Goal: Information Seeking & Learning: Learn about a topic

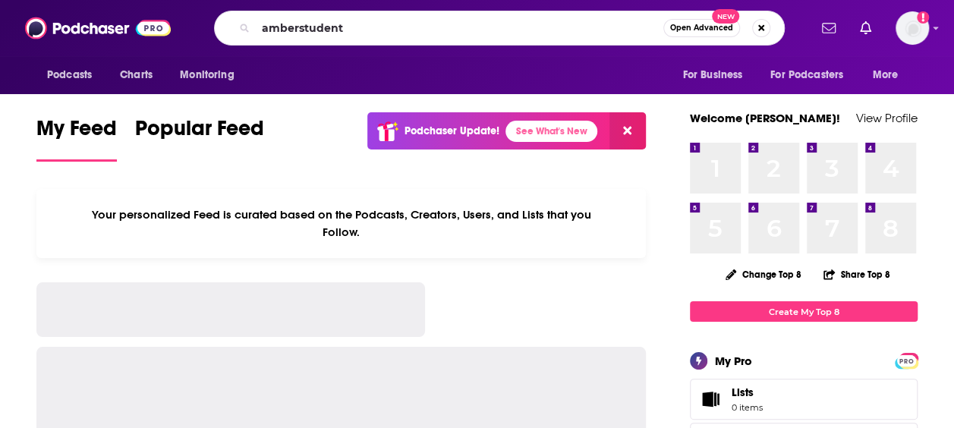
type input "amberstudent"
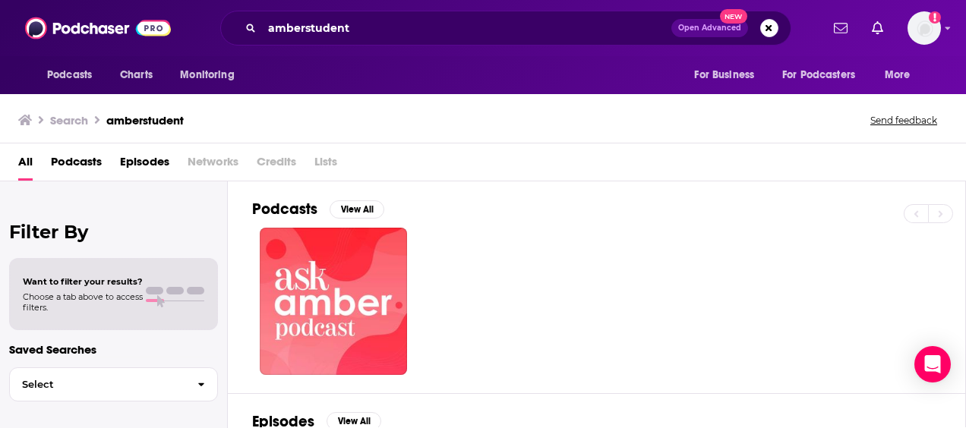
click at [64, 166] on span "Podcasts" at bounding box center [76, 165] width 51 height 31
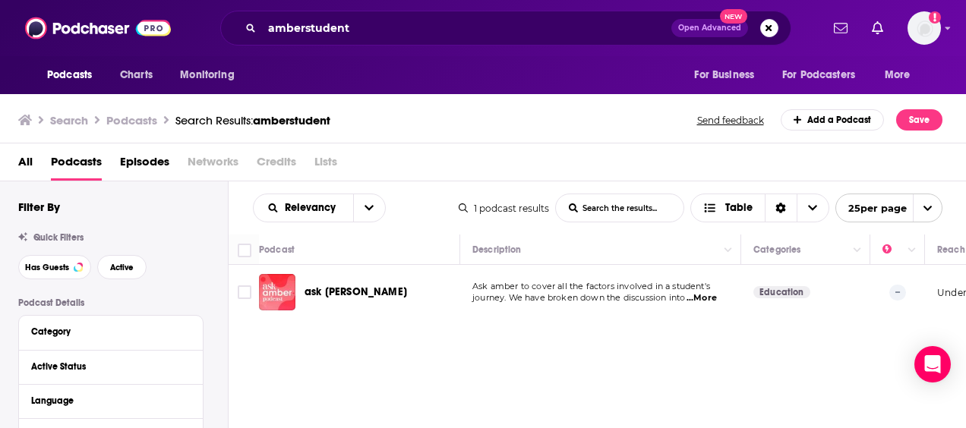
click at [700, 299] on span "...More" at bounding box center [701, 298] width 30 height 12
click at [329, 291] on span "ask [PERSON_NAME]" at bounding box center [355, 291] width 102 height 13
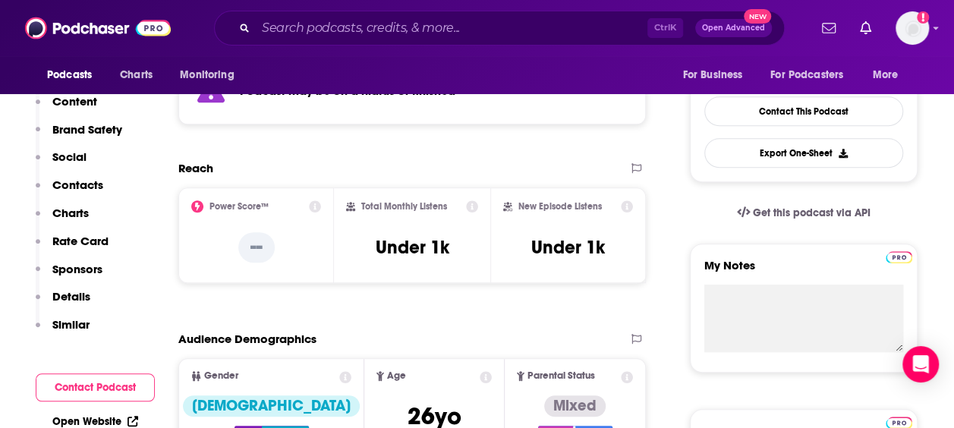
scroll to position [455, 0]
